Goal: Navigation & Orientation: Understand site structure

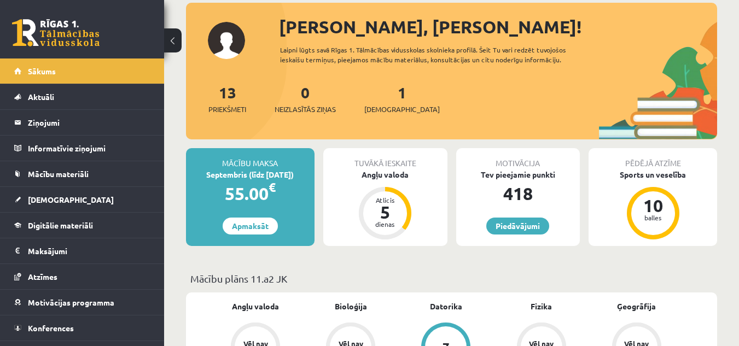
scroll to position [61, 0]
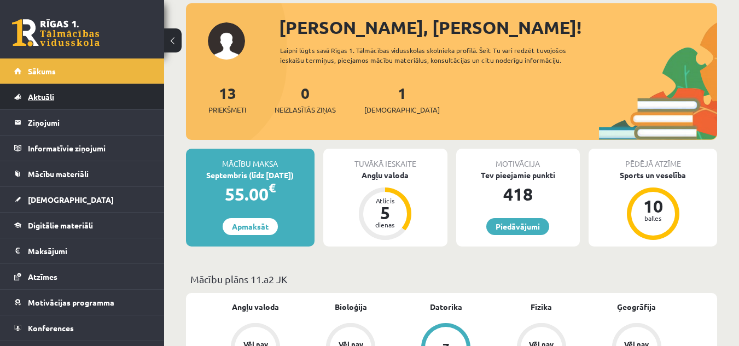
click at [60, 106] on link "Aktuāli" at bounding box center [82, 96] width 136 height 25
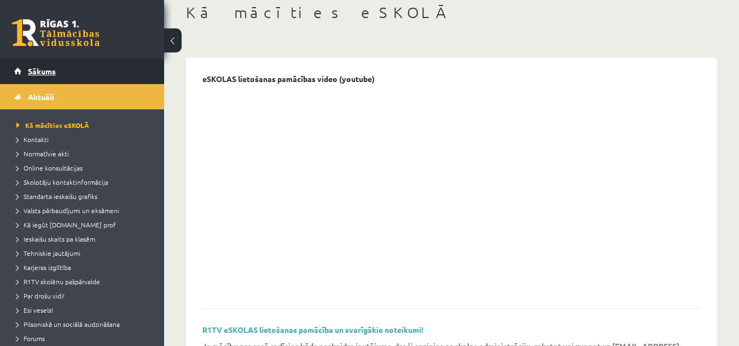
click at [63, 80] on link "Sākums" at bounding box center [82, 70] width 136 height 25
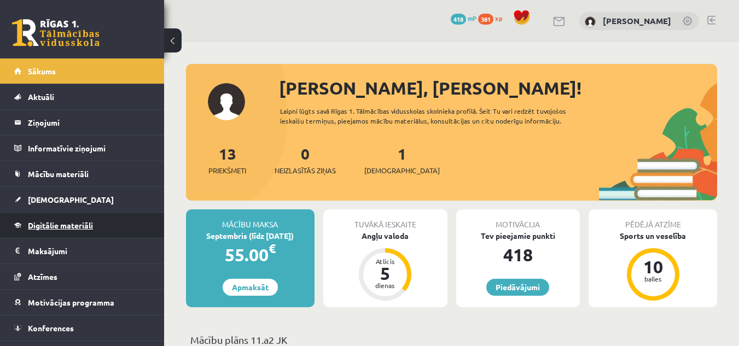
click at [39, 219] on link "Digitālie materiāli" at bounding box center [82, 225] width 136 height 25
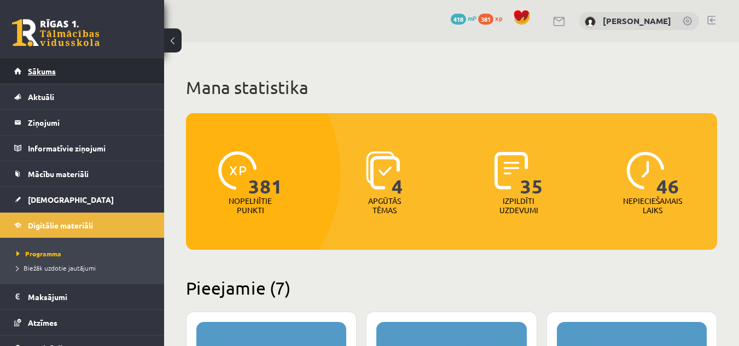
click at [46, 66] on link "Sākums" at bounding box center [82, 70] width 136 height 25
